Goal: Task Accomplishment & Management: Manage account settings

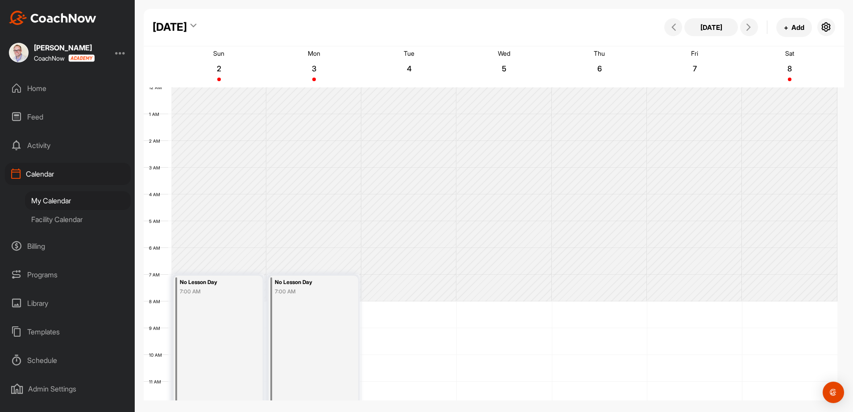
scroll to position [154, 0]
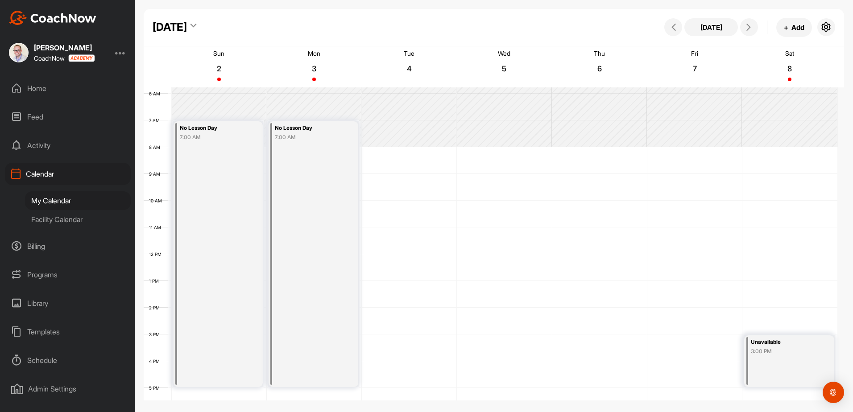
click at [46, 201] on div "My Calendar" at bounding box center [78, 200] width 106 height 19
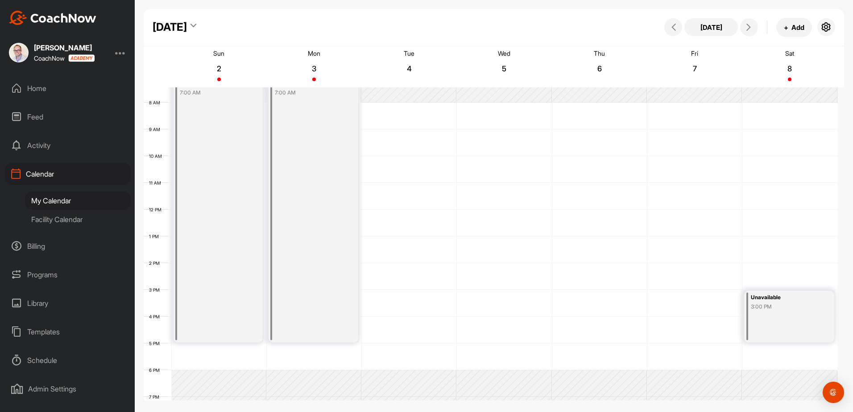
scroll to position [195, 0]
click at [196, 28] on icon at bounding box center [194, 27] width 6 height 9
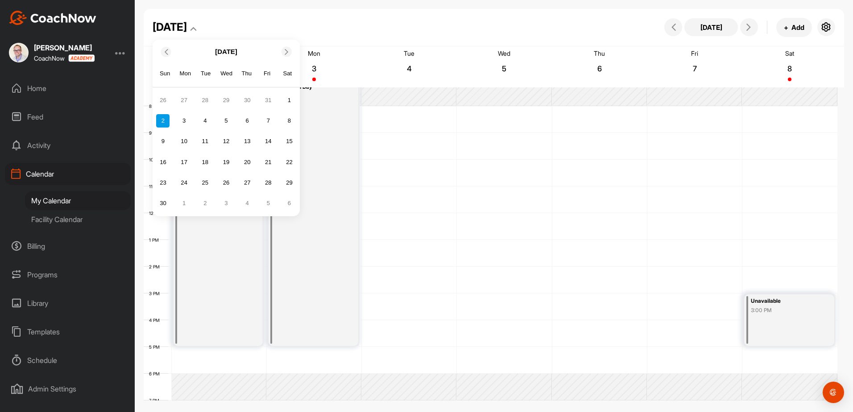
click at [164, 54] on icon at bounding box center [166, 52] width 6 height 6
click at [166, 54] on icon at bounding box center [166, 52] width 6 height 6
click at [226, 121] on div "6" at bounding box center [226, 120] width 13 height 13
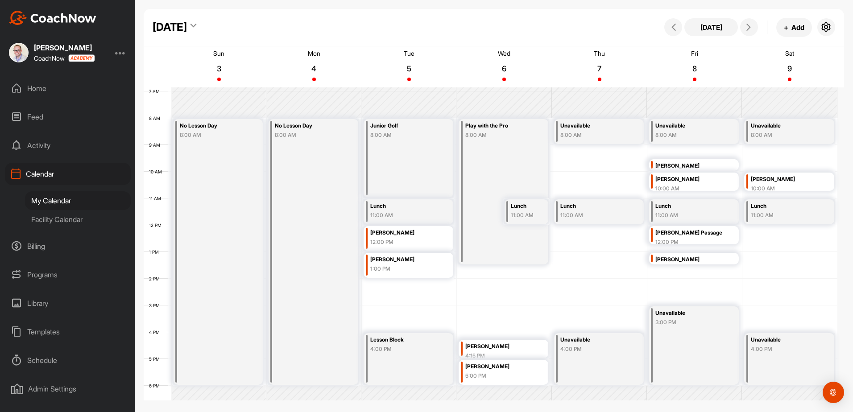
scroll to position [199, 0]
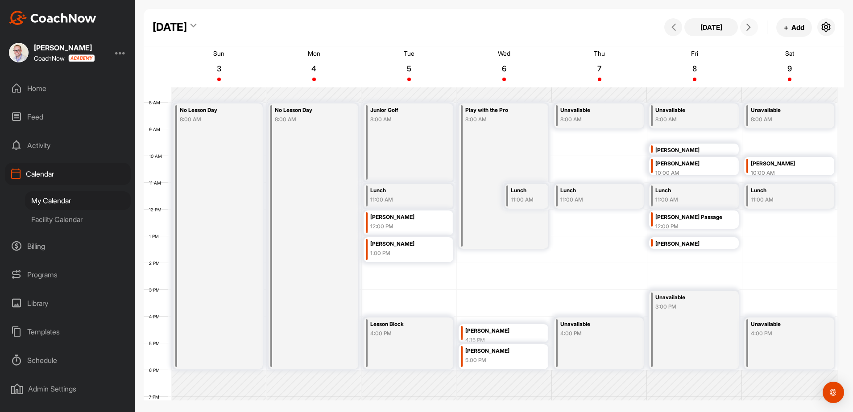
click at [751, 30] on icon at bounding box center [748, 27] width 7 height 7
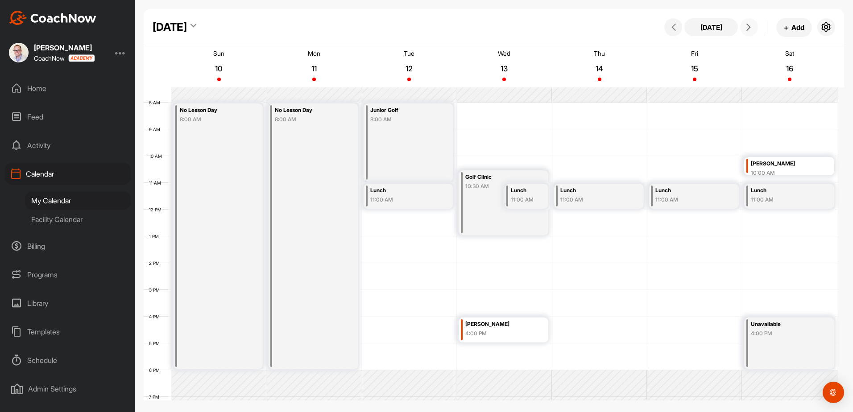
click at [748, 28] on icon at bounding box center [748, 27] width 7 height 7
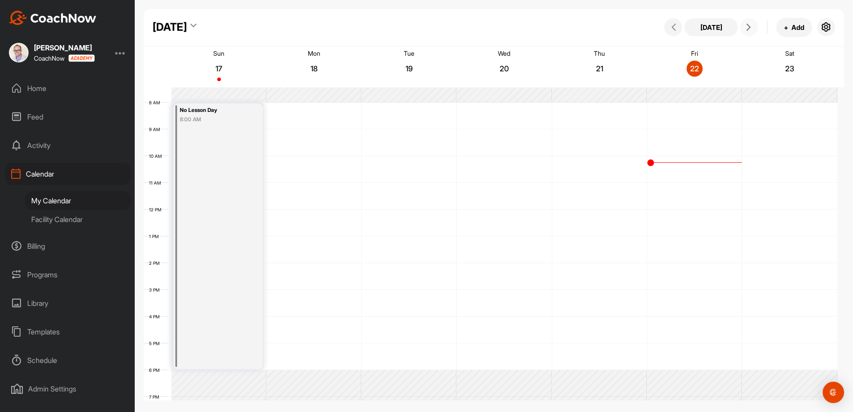
scroll to position [154, 0]
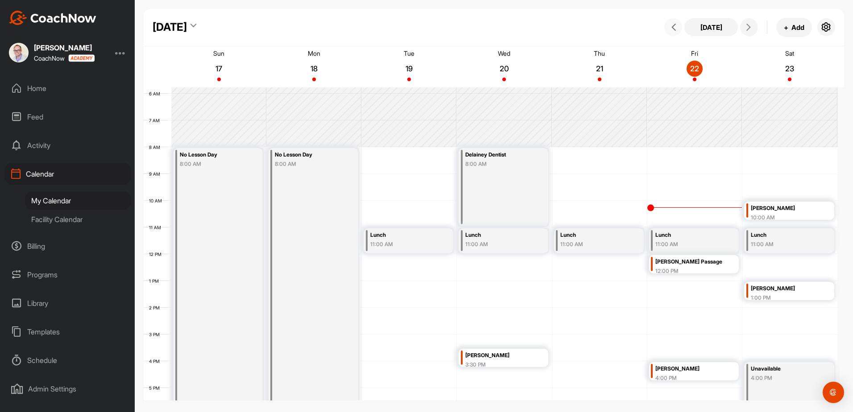
click at [677, 27] on span at bounding box center [673, 27] width 11 height 7
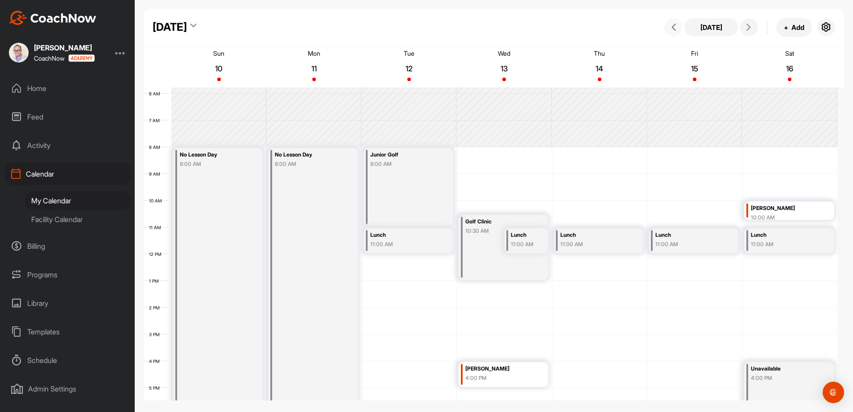
click at [674, 29] on icon at bounding box center [673, 27] width 7 height 7
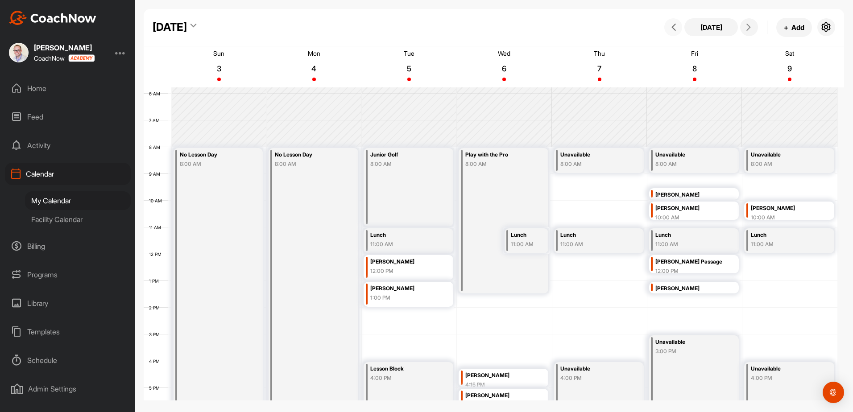
click at [665, 18] on button at bounding box center [674, 27] width 18 height 18
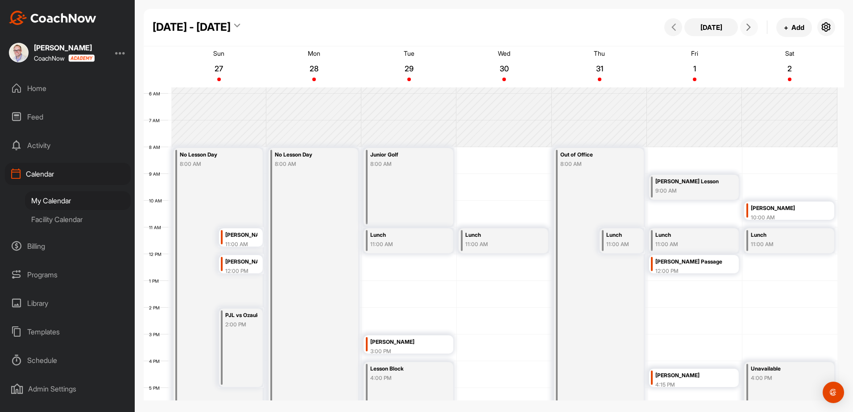
click at [750, 30] on icon at bounding box center [748, 27] width 7 height 7
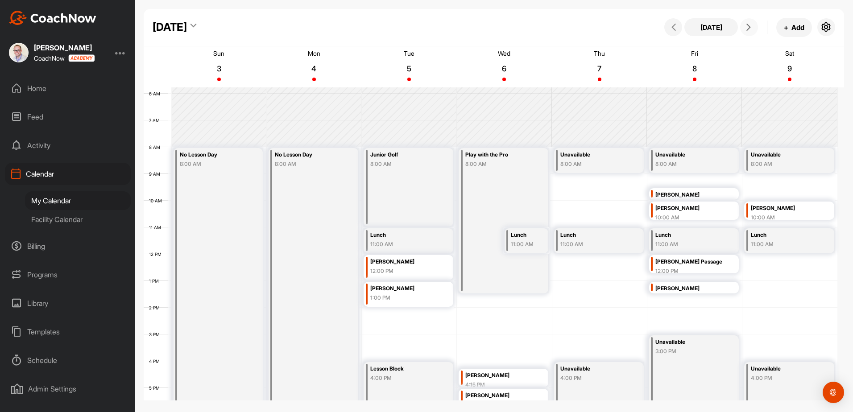
click at [750, 30] on icon at bounding box center [748, 27] width 7 height 7
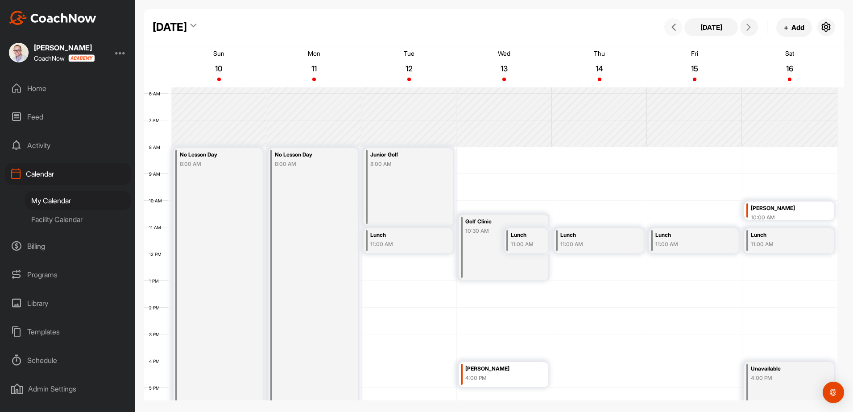
click at [673, 30] on icon at bounding box center [673, 27] width 7 height 7
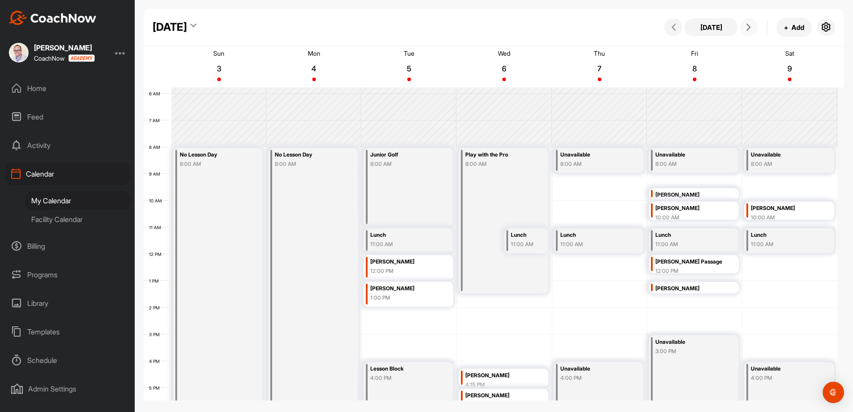
click at [747, 25] on icon at bounding box center [748, 27] width 7 height 7
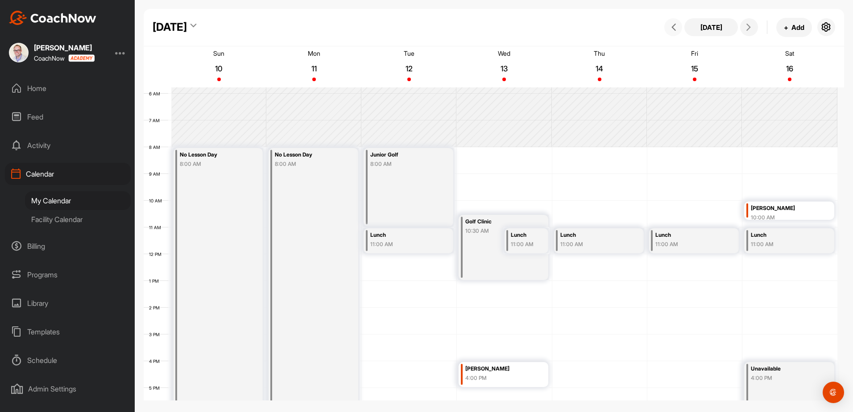
click at [673, 28] on icon at bounding box center [673, 27] width 7 height 7
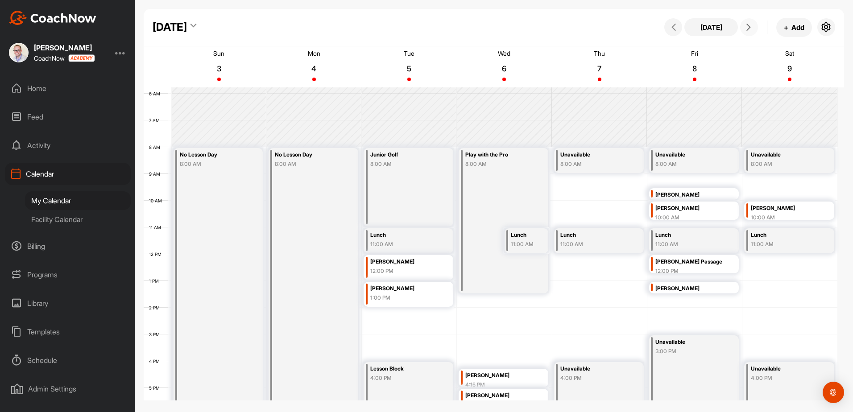
click at [749, 29] on icon at bounding box center [748, 27] width 7 height 7
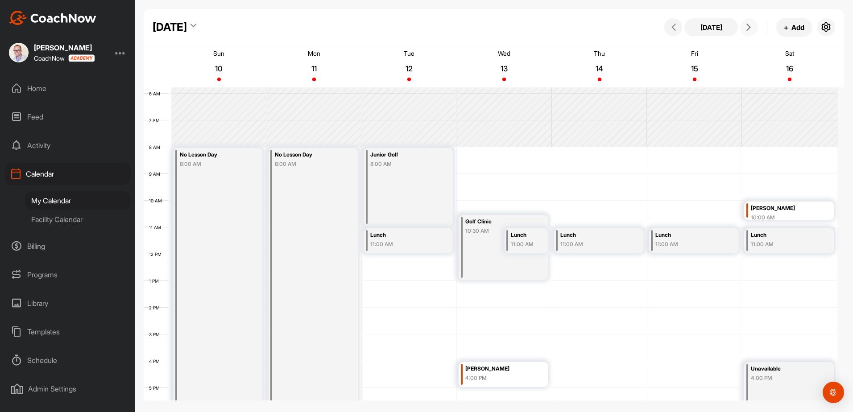
click at [750, 25] on icon at bounding box center [748, 27] width 7 height 7
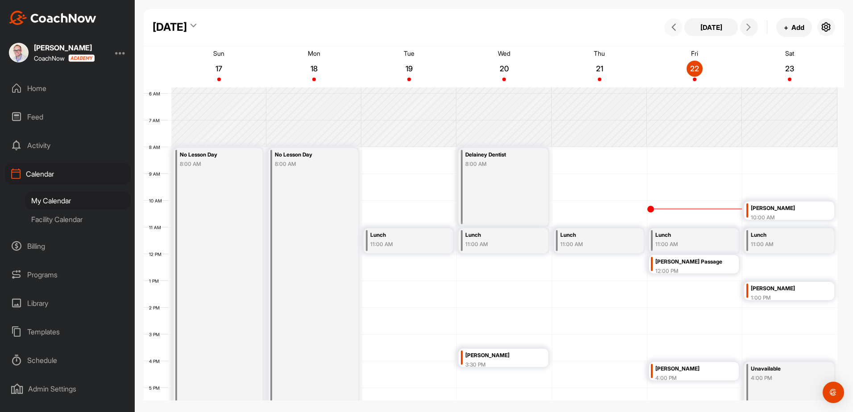
click at [675, 30] on icon at bounding box center [673, 27] width 7 height 7
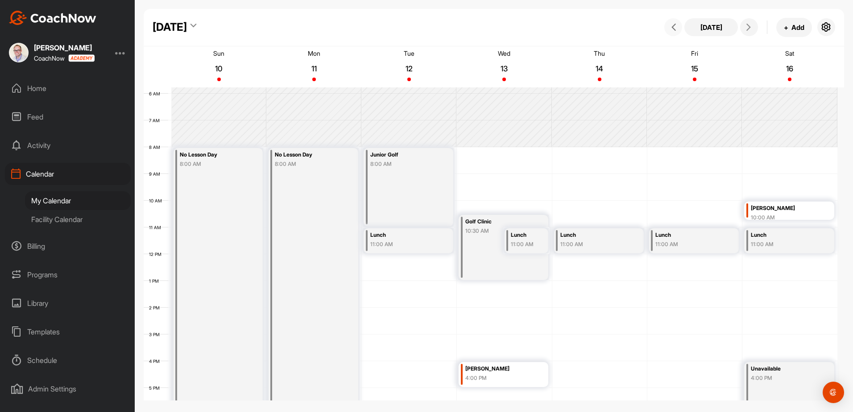
click at [674, 29] on icon at bounding box center [673, 27] width 7 height 7
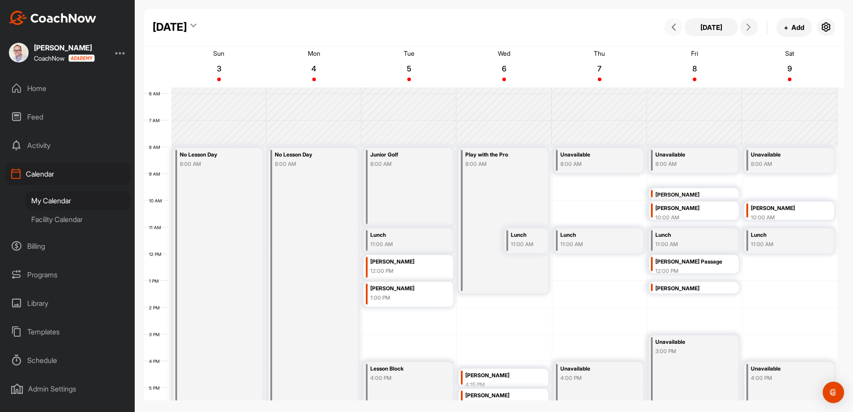
click at [665, 18] on button at bounding box center [674, 27] width 18 height 18
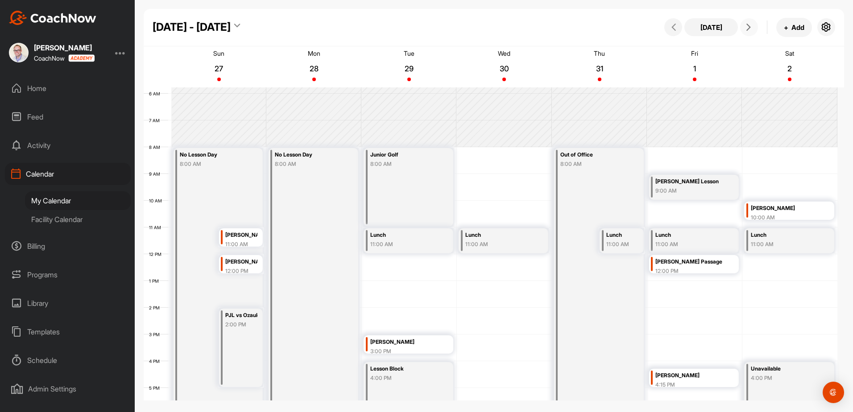
click at [746, 26] on icon at bounding box center [748, 27] width 7 height 7
